Goal: Transaction & Acquisition: Purchase product/service

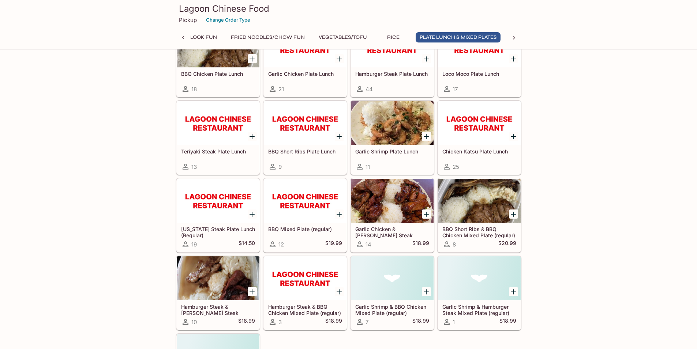
scroll to position [3147, 0]
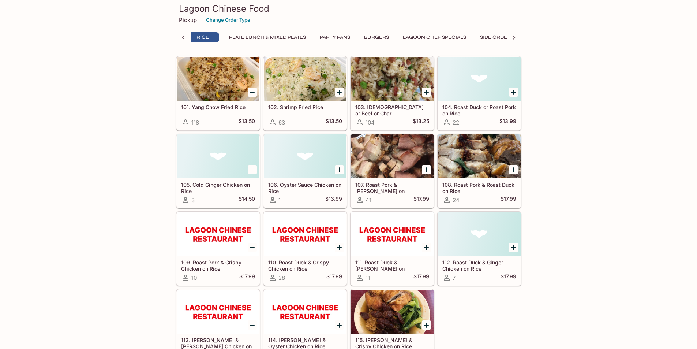
click at [182, 37] on icon at bounding box center [183, 37] width 7 height 7
click at [183, 37] on icon at bounding box center [183, 38] width 2 height 4
click at [515, 37] on icon at bounding box center [514, 37] width 7 height 7
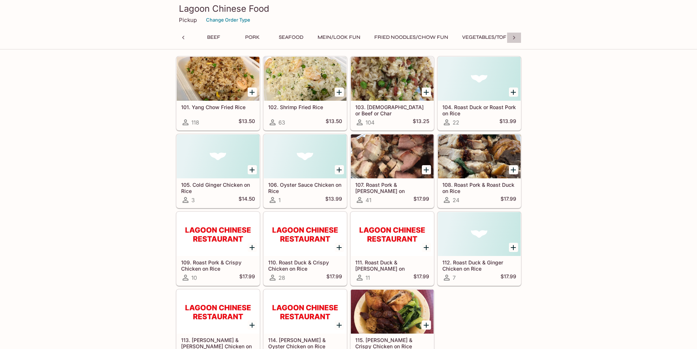
click at [515, 37] on icon at bounding box center [514, 37] width 7 height 7
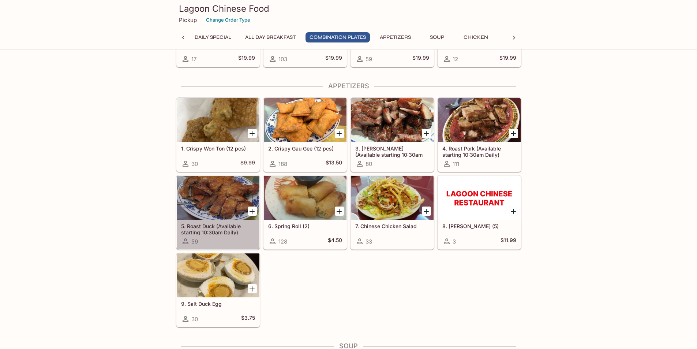
click at [227, 204] on div at bounding box center [218, 198] width 83 height 44
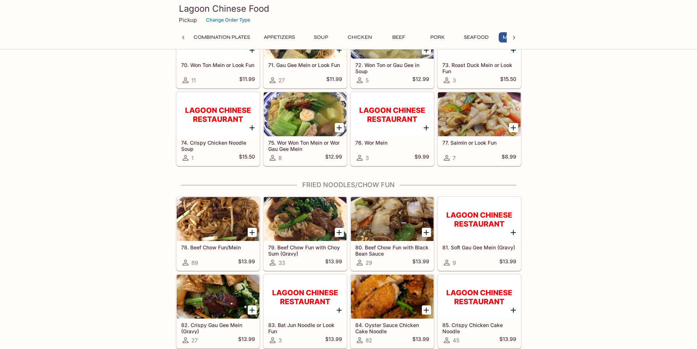
scroll to position [0, 165]
